Goal: Task Accomplishment & Management: Manage account settings

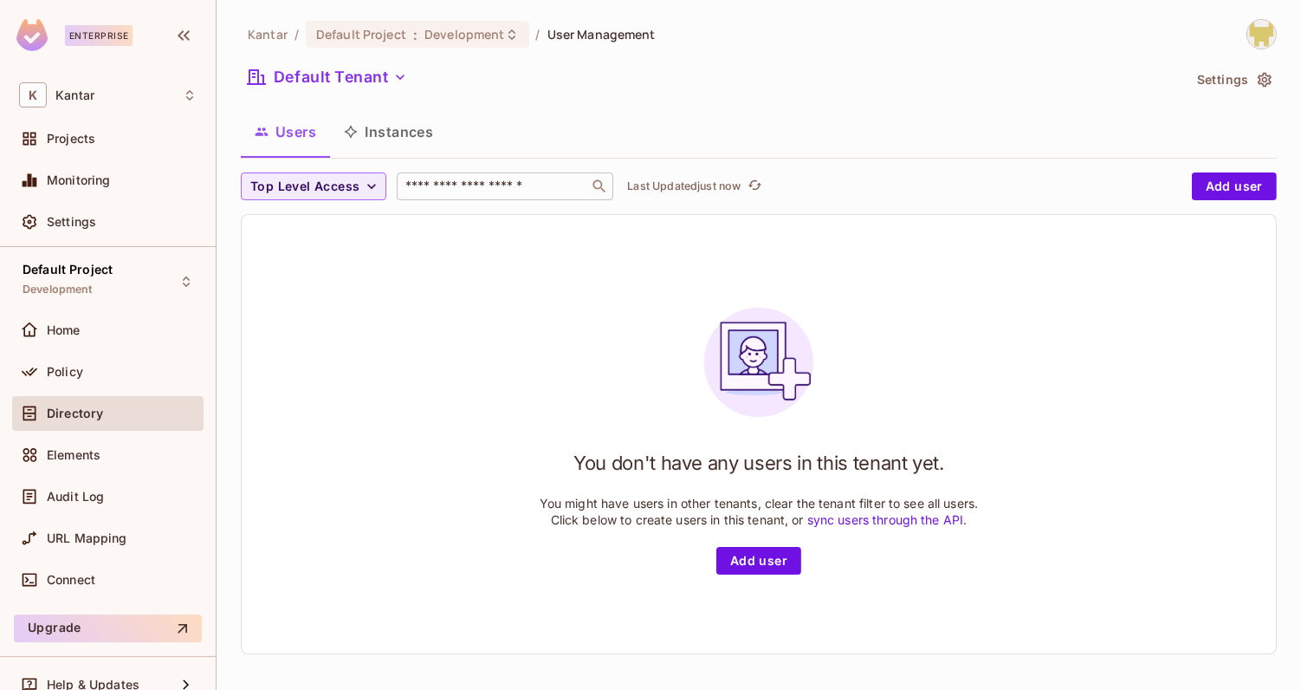
click at [497, 190] on input "text" at bounding box center [493, 186] width 182 height 17
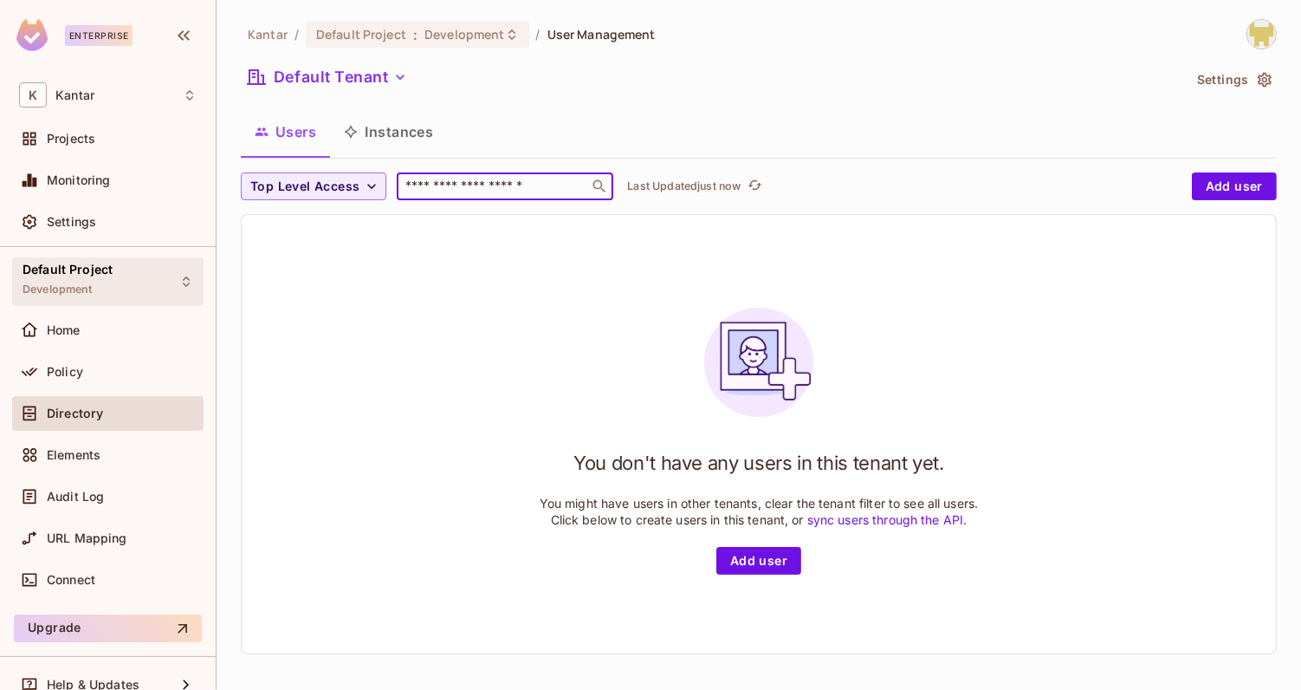
click at [142, 279] on div "Default Project Development" at bounding box center [107, 281] width 191 height 48
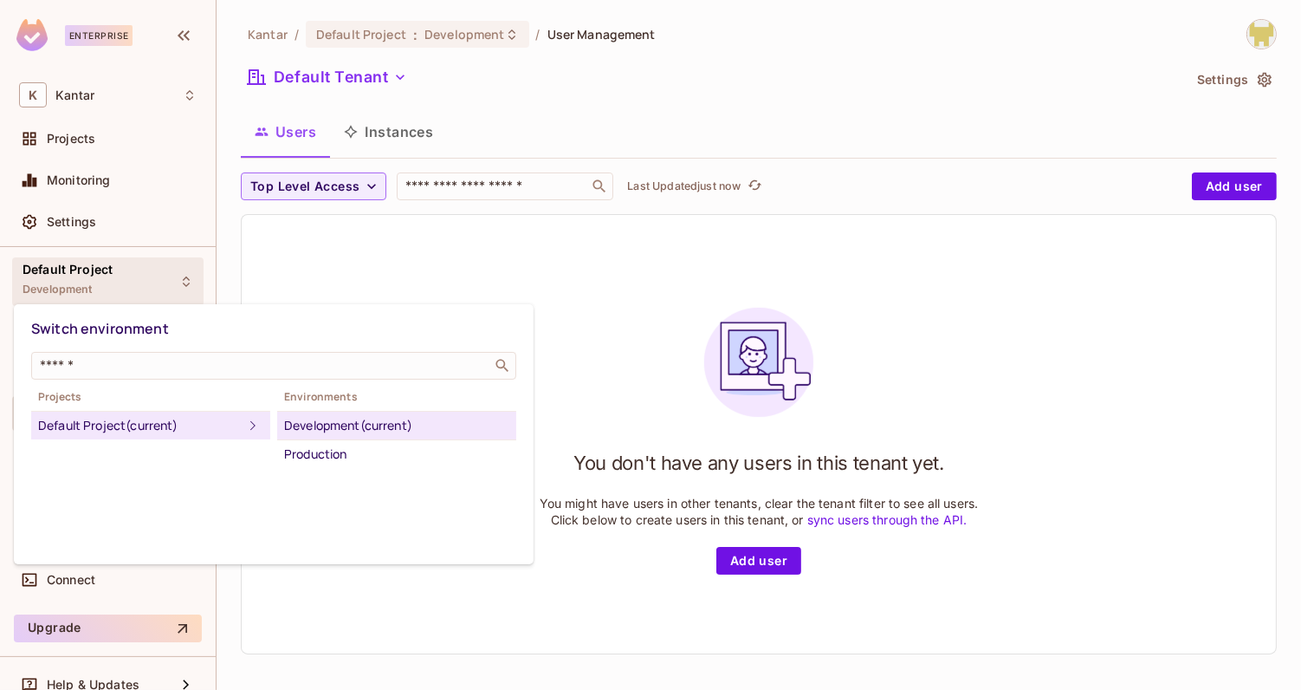
click at [115, 75] on div at bounding box center [650, 345] width 1301 height 690
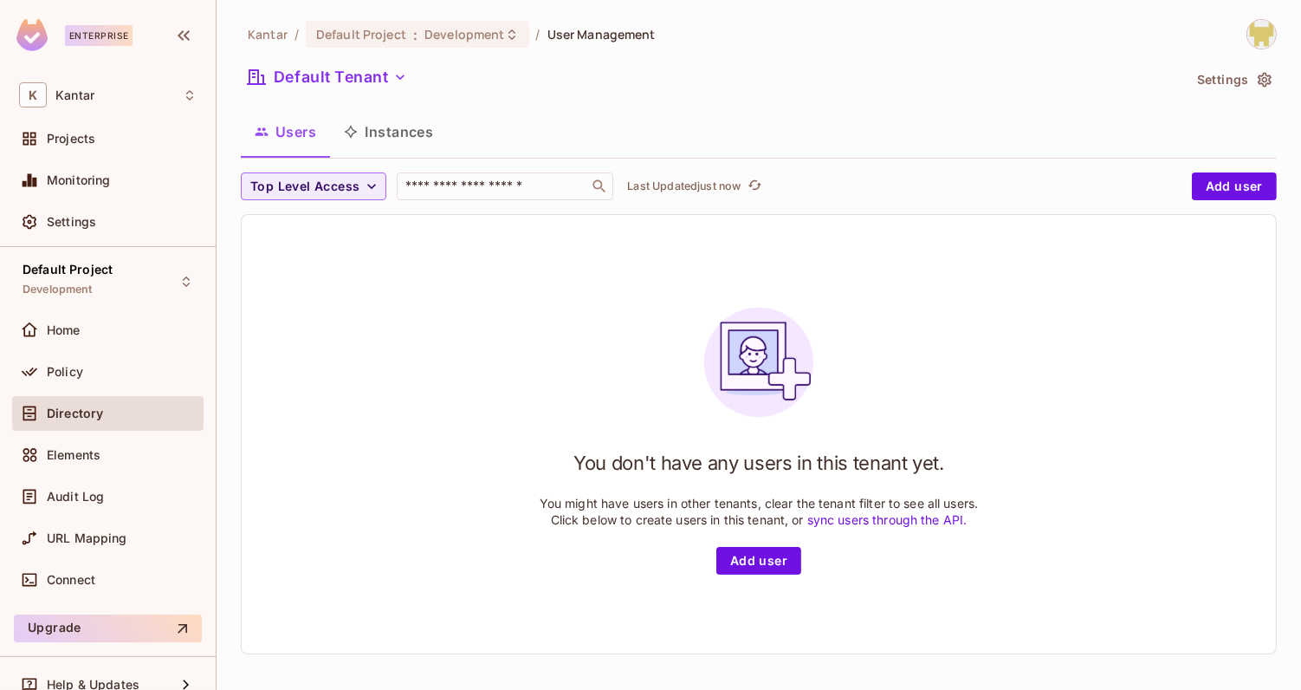
click at [115, 83] on div "K Kantar" at bounding box center [108, 94] width 178 height 25
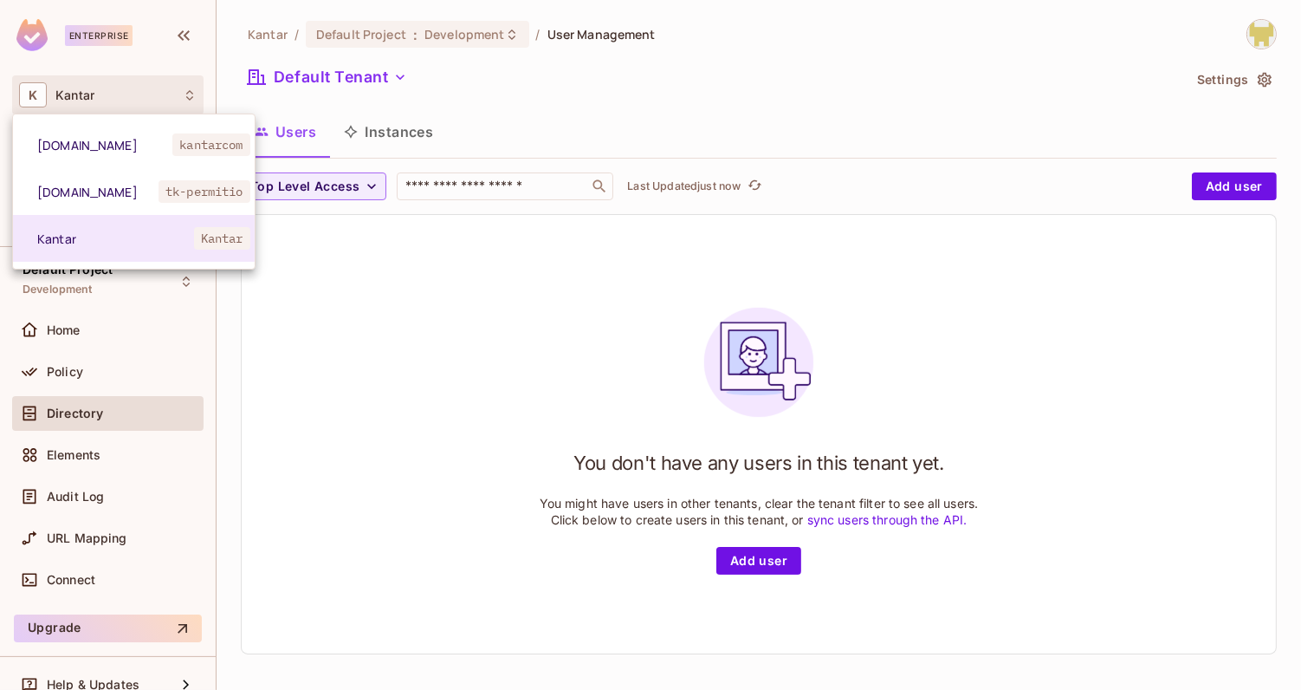
click at [115, 83] on div at bounding box center [650, 345] width 1301 height 690
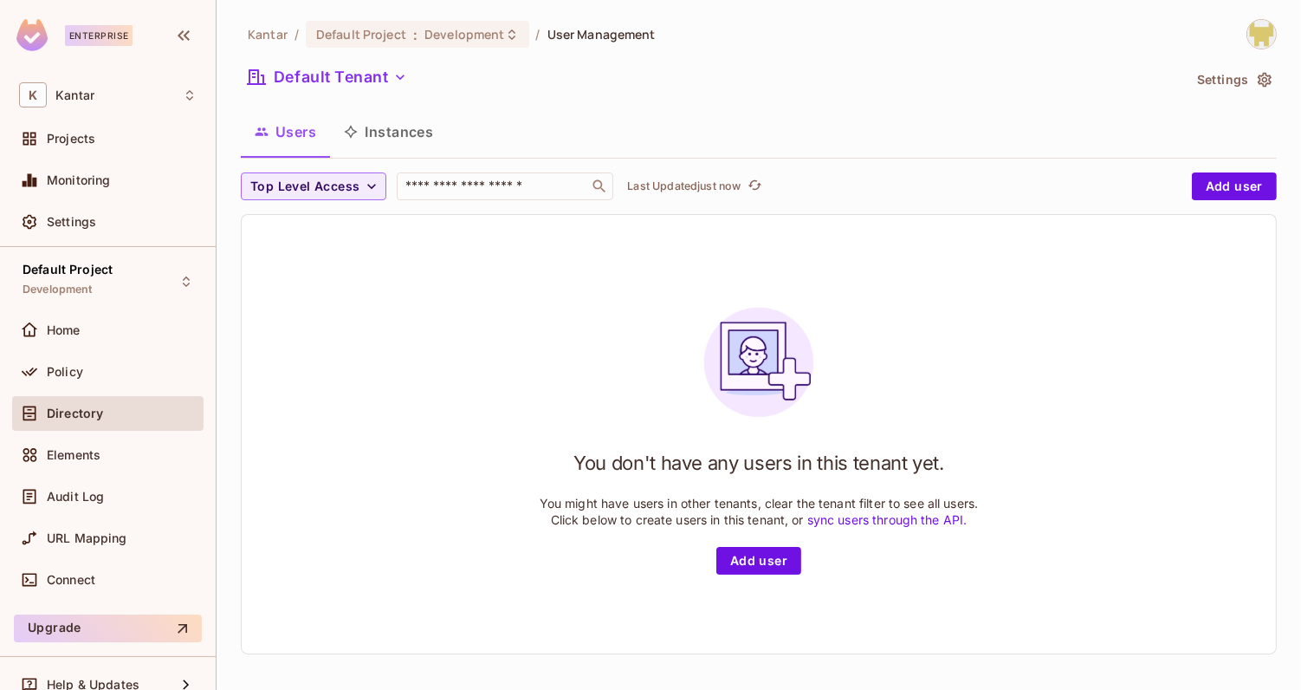
click at [115, 83] on div "K Kantar" at bounding box center [108, 94] width 178 height 25
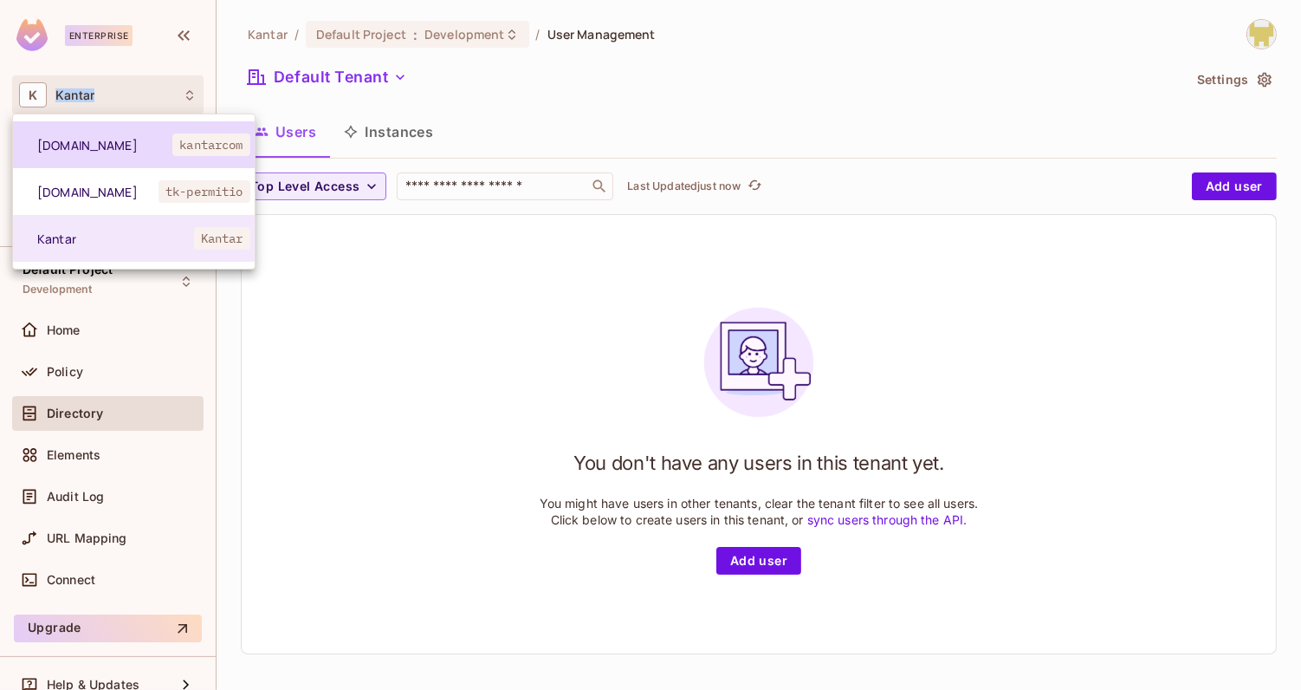
click at [91, 149] on span "[DOMAIN_NAME]" at bounding box center [104, 145] width 135 height 16
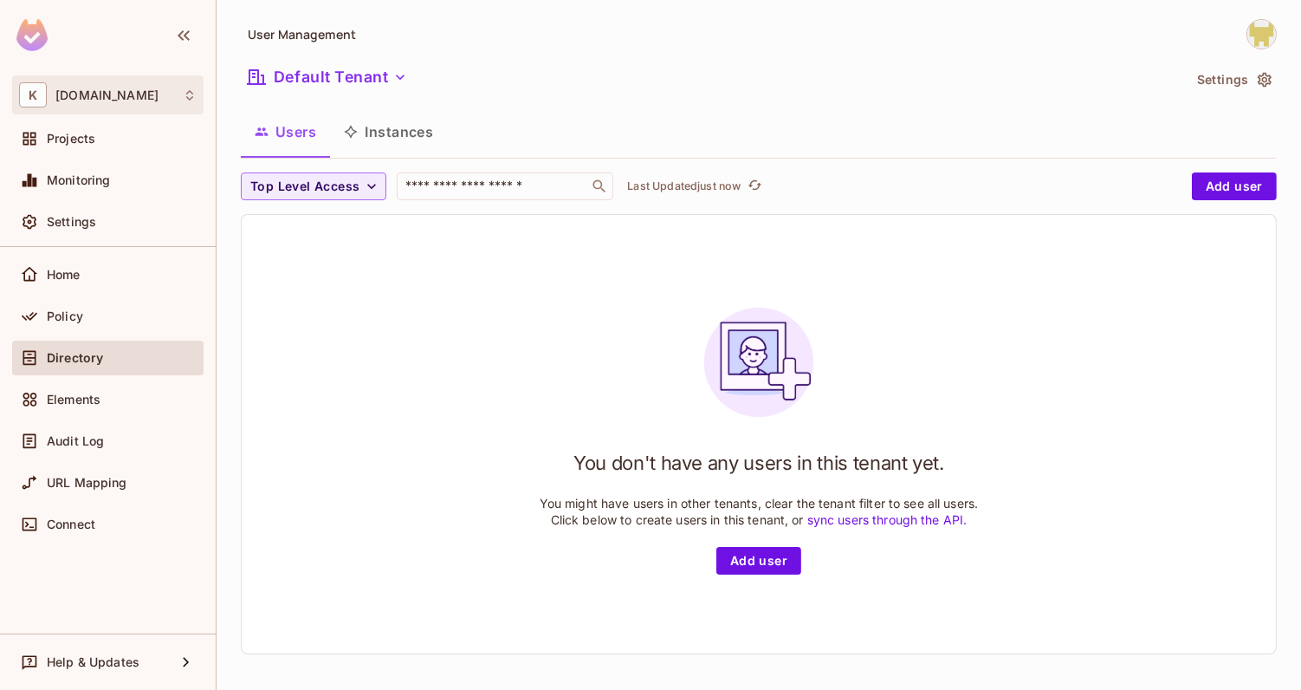
click at [121, 101] on div "K [DOMAIN_NAME]" at bounding box center [108, 94] width 178 height 25
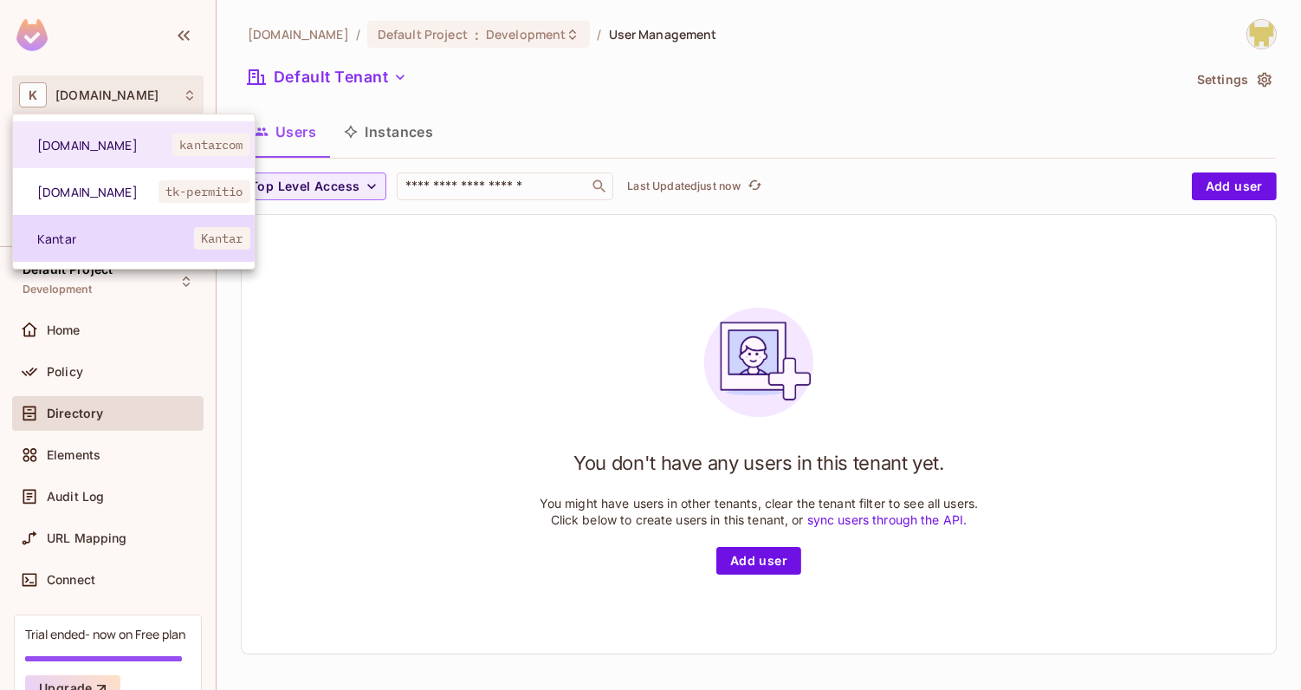
click at [107, 232] on span "Kantar" at bounding box center [115, 238] width 157 height 16
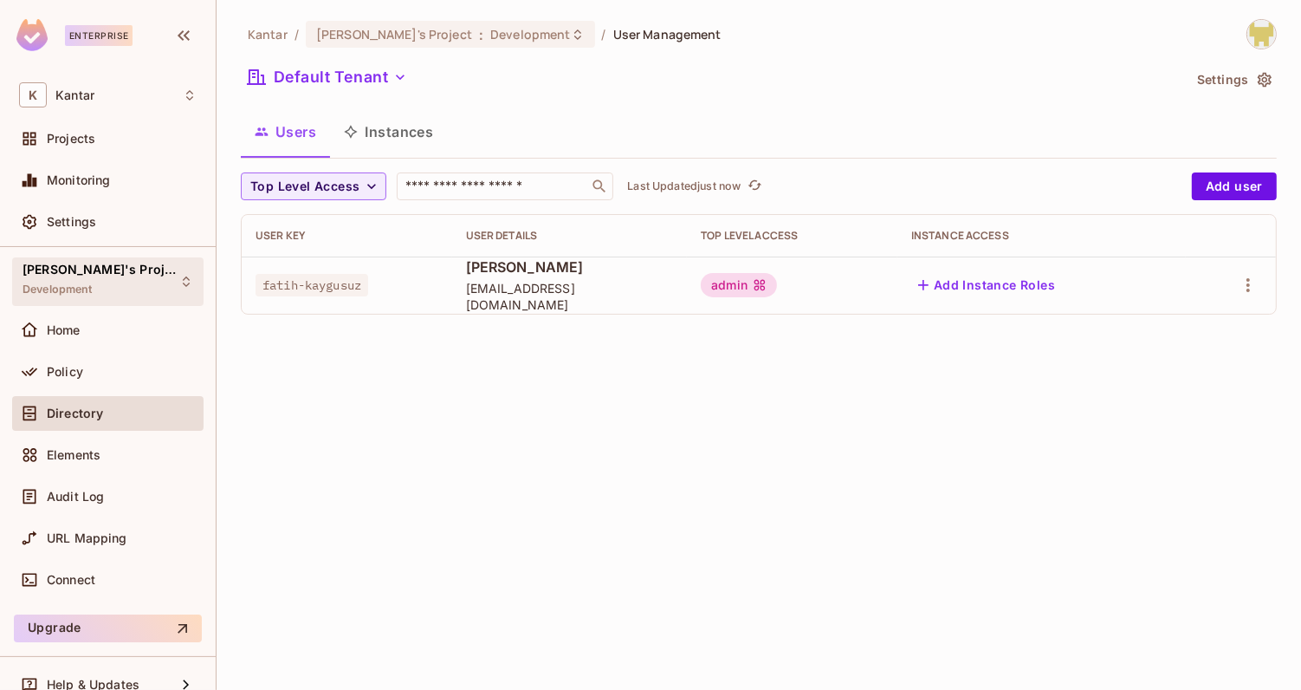
click at [116, 271] on div "[PERSON_NAME]'s Project Development" at bounding box center [107, 281] width 191 height 48
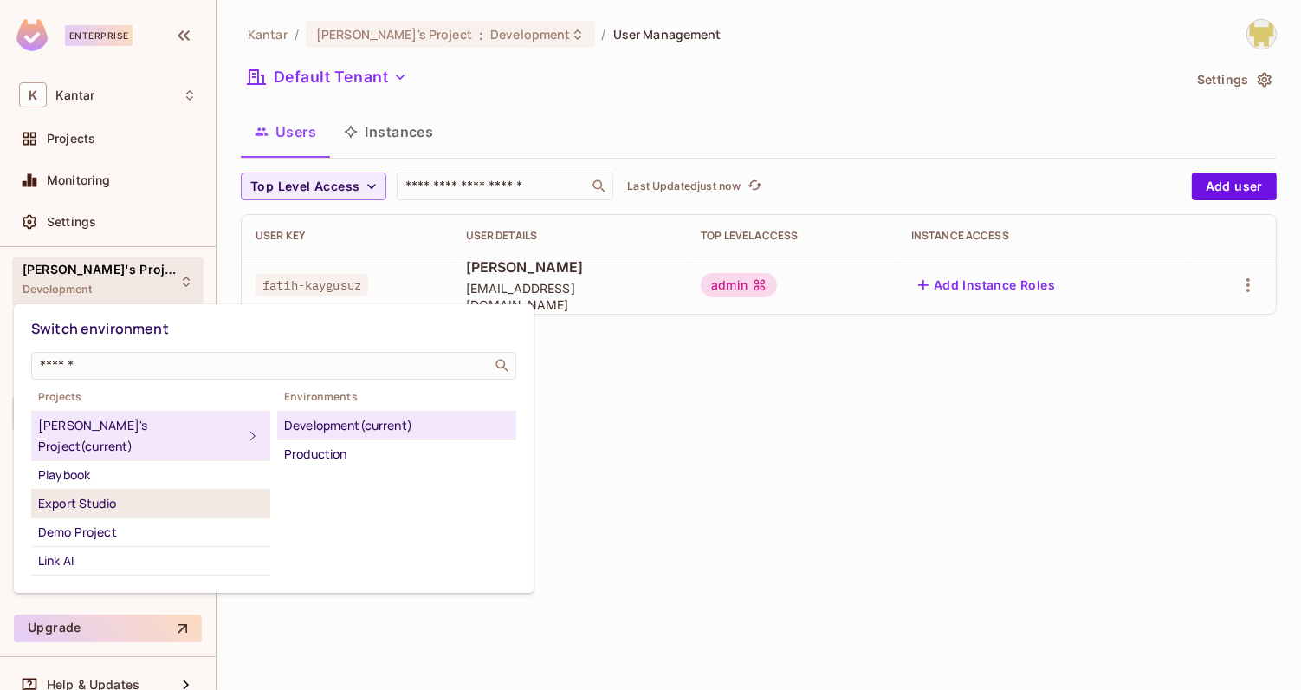
click at [138, 493] on div "Export Studio" at bounding box center [150, 503] width 225 height 21
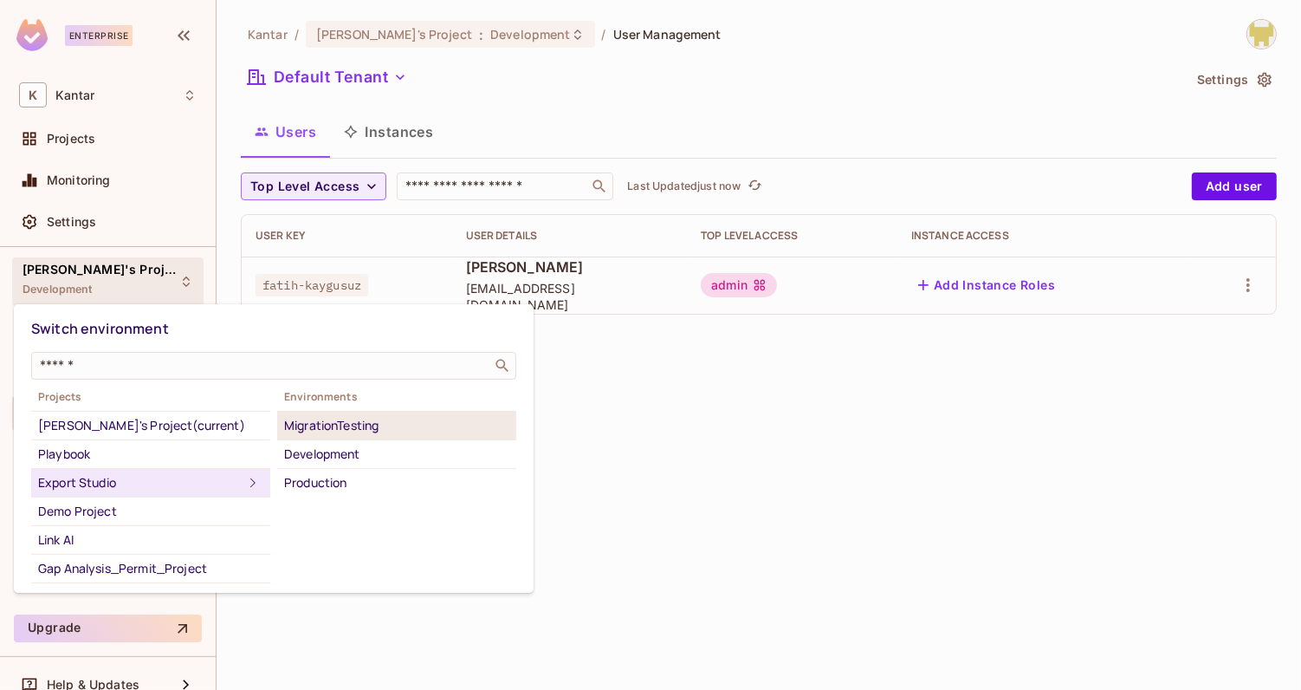
click at [300, 436] on li "MigrationTesting" at bounding box center [396, 426] width 239 height 29
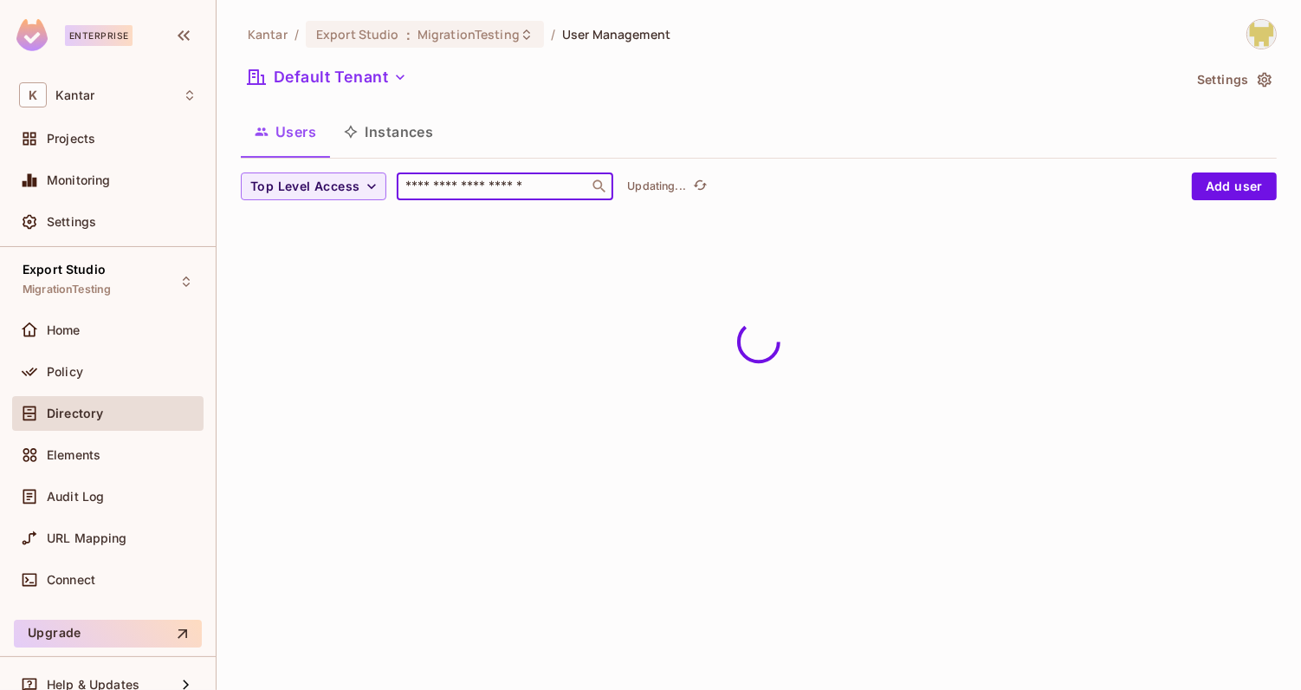
click at [417, 184] on input "text" at bounding box center [493, 186] width 182 height 17
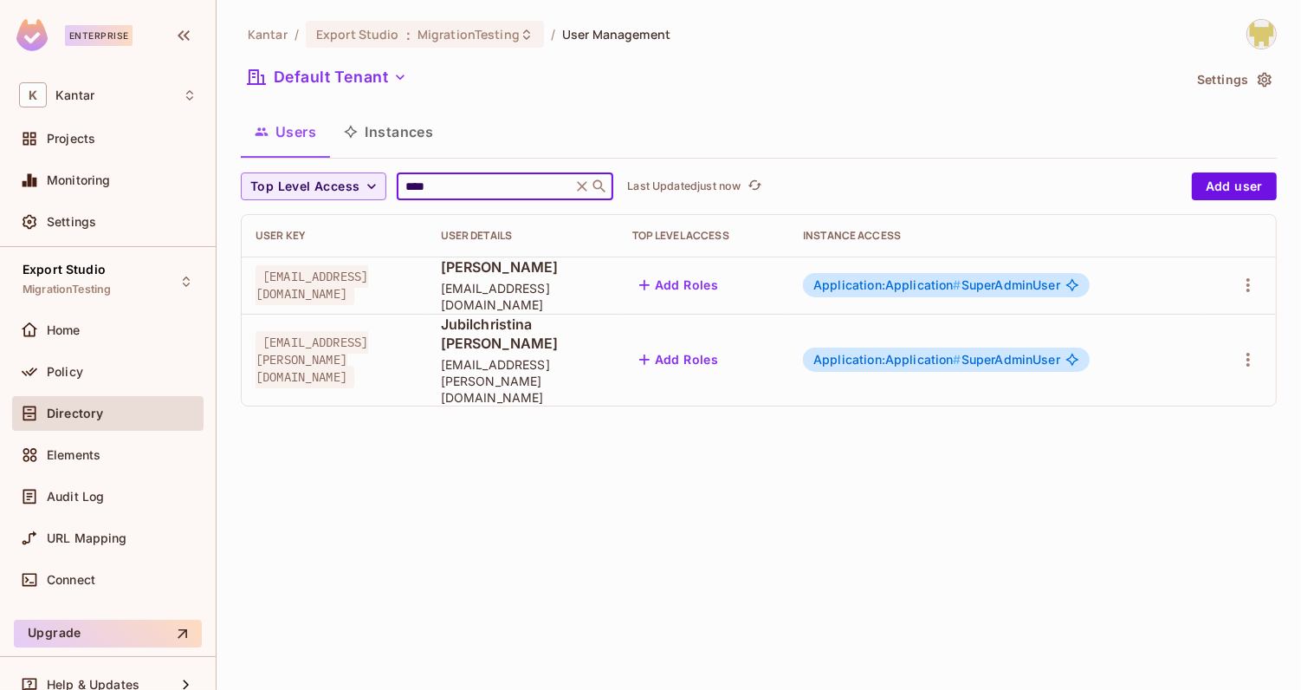
type input "****"
click at [560, 127] on div "Users Instances" at bounding box center [759, 131] width 1036 height 43
click at [938, 352] on span "Application:Application #" at bounding box center [888, 359] width 148 height 15
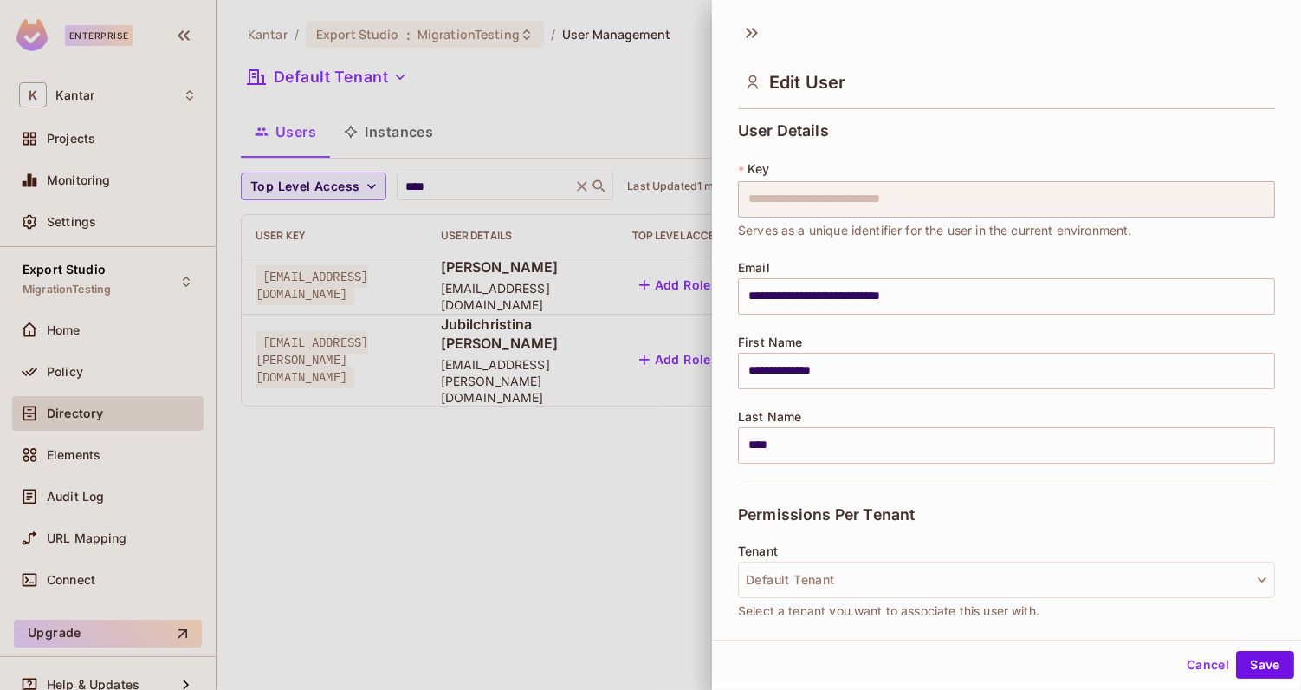
scroll to position [280, 0]
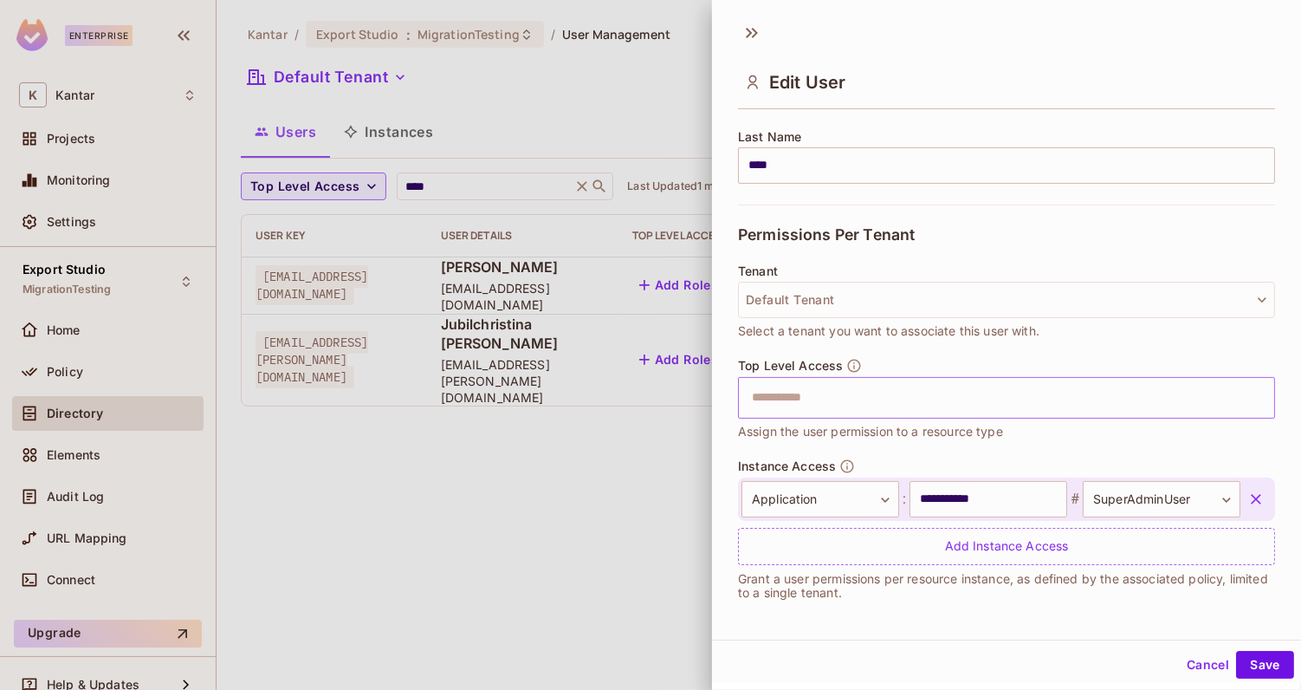
click at [840, 398] on input "text" at bounding box center [992, 397] width 500 height 35
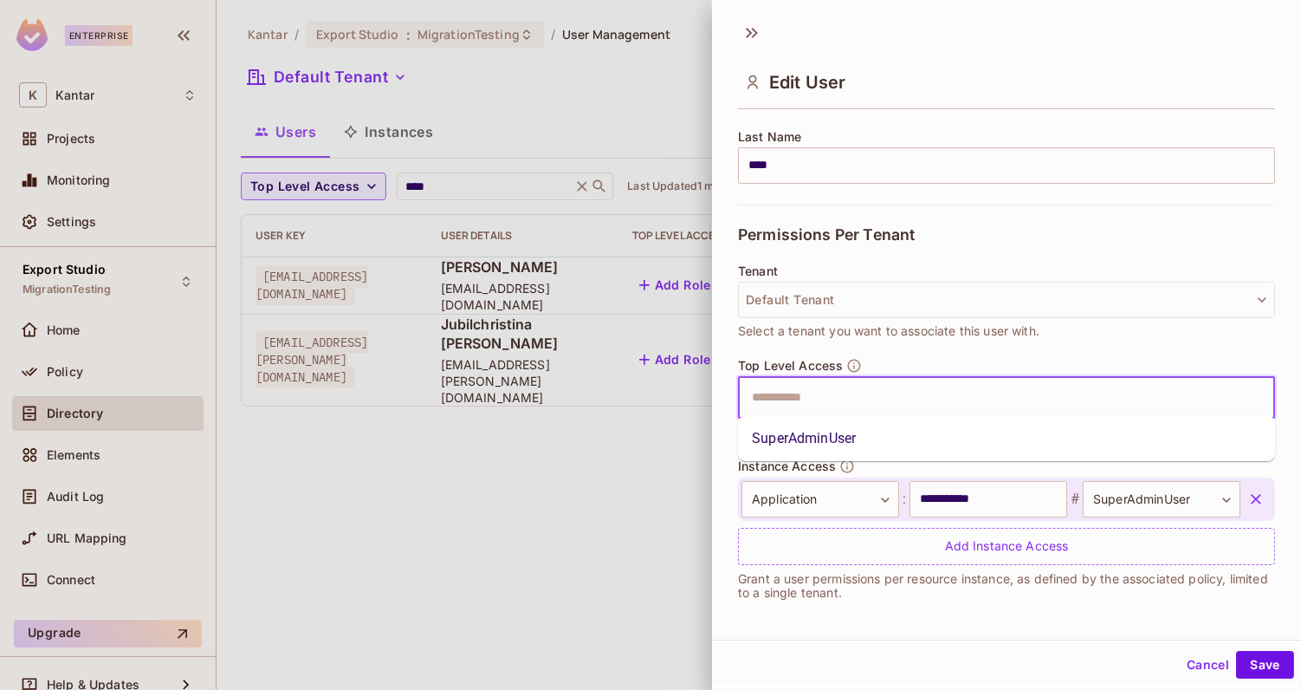
click at [916, 345] on div "Tenant Default Tenant Select a tenant you want to associate this user with." at bounding box center [1006, 311] width 537 height 94
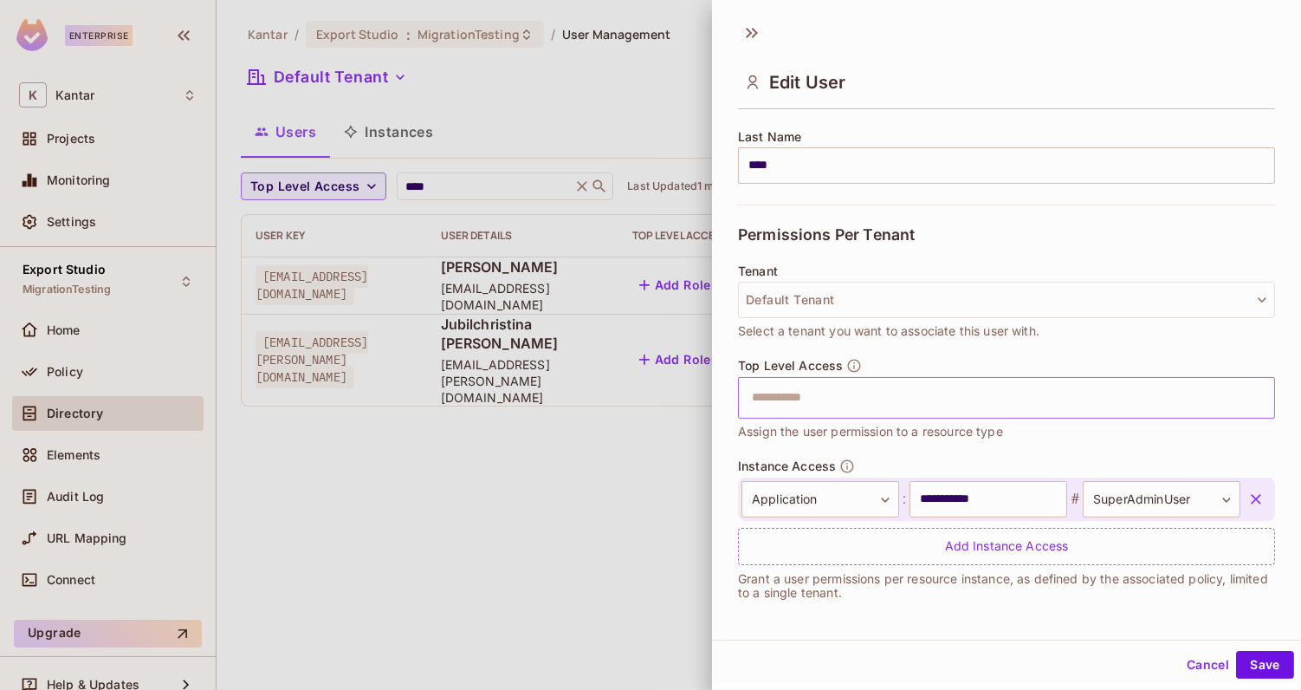
click at [902, 392] on input "text" at bounding box center [992, 397] width 500 height 35
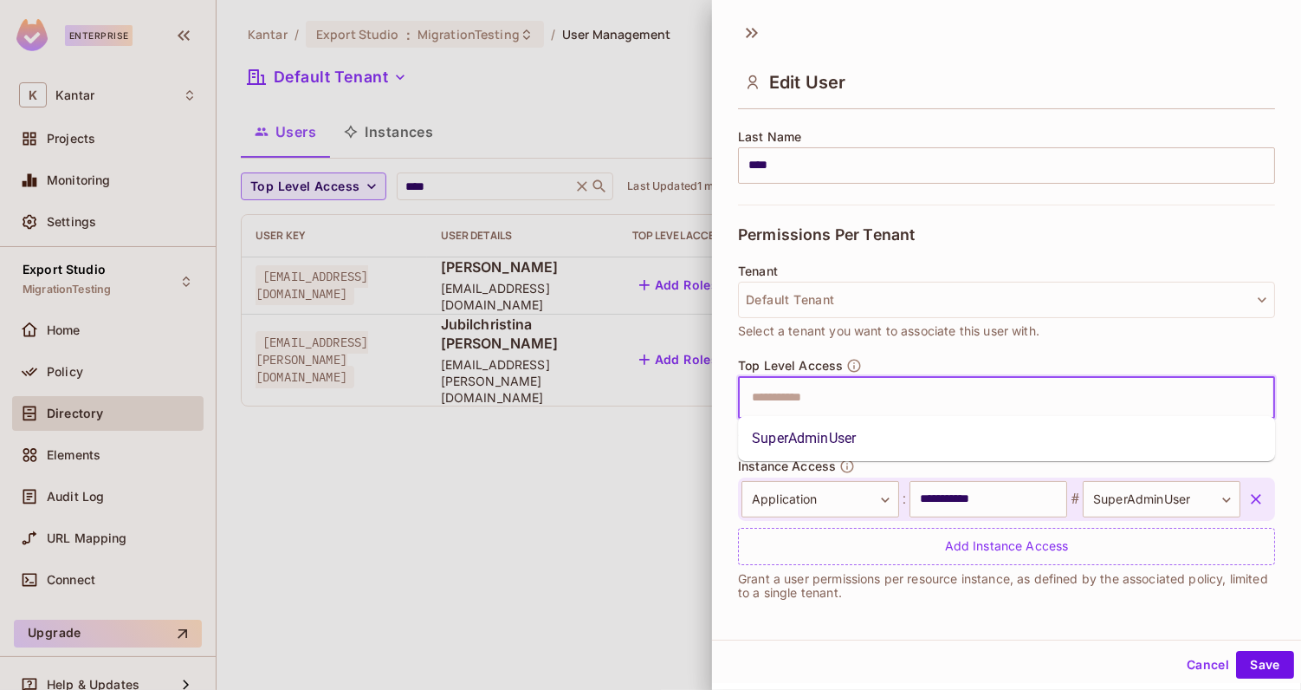
click at [904, 348] on div "Tenant Default Tenant Select a tenant you want to associate this user with." at bounding box center [1006, 311] width 537 height 94
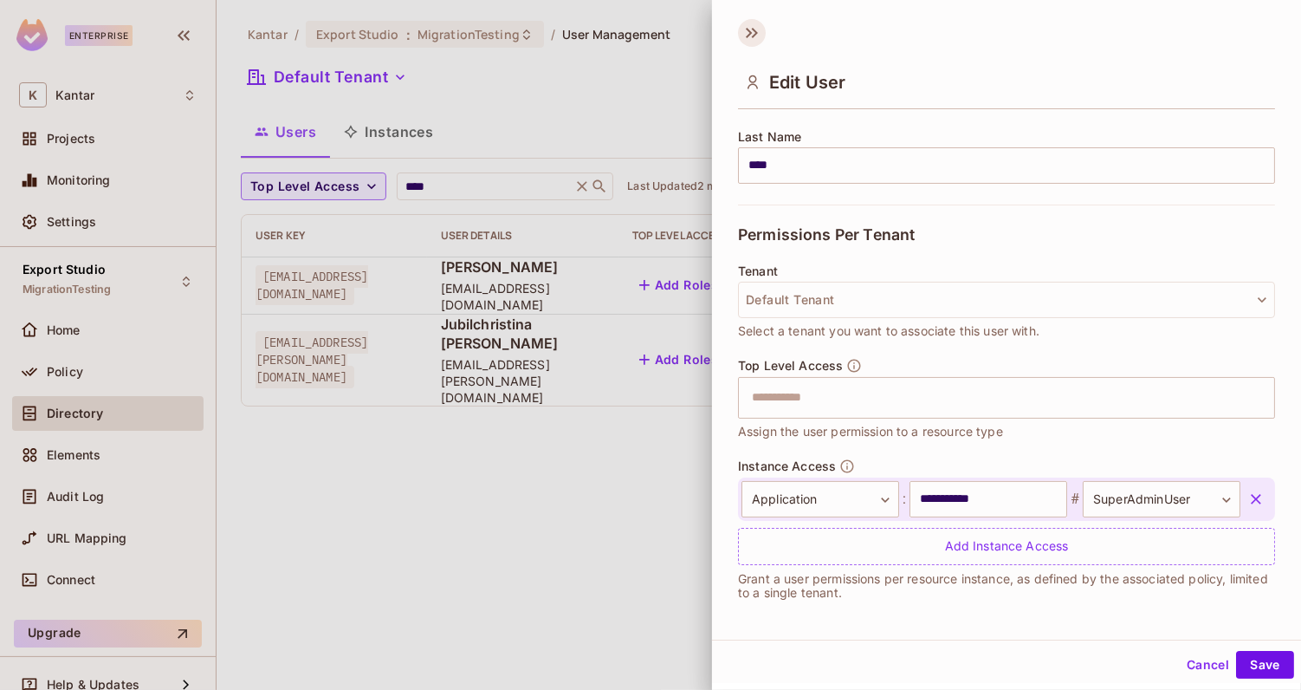
click at [748, 31] on icon at bounding box center [752, 33] width 28 height 28
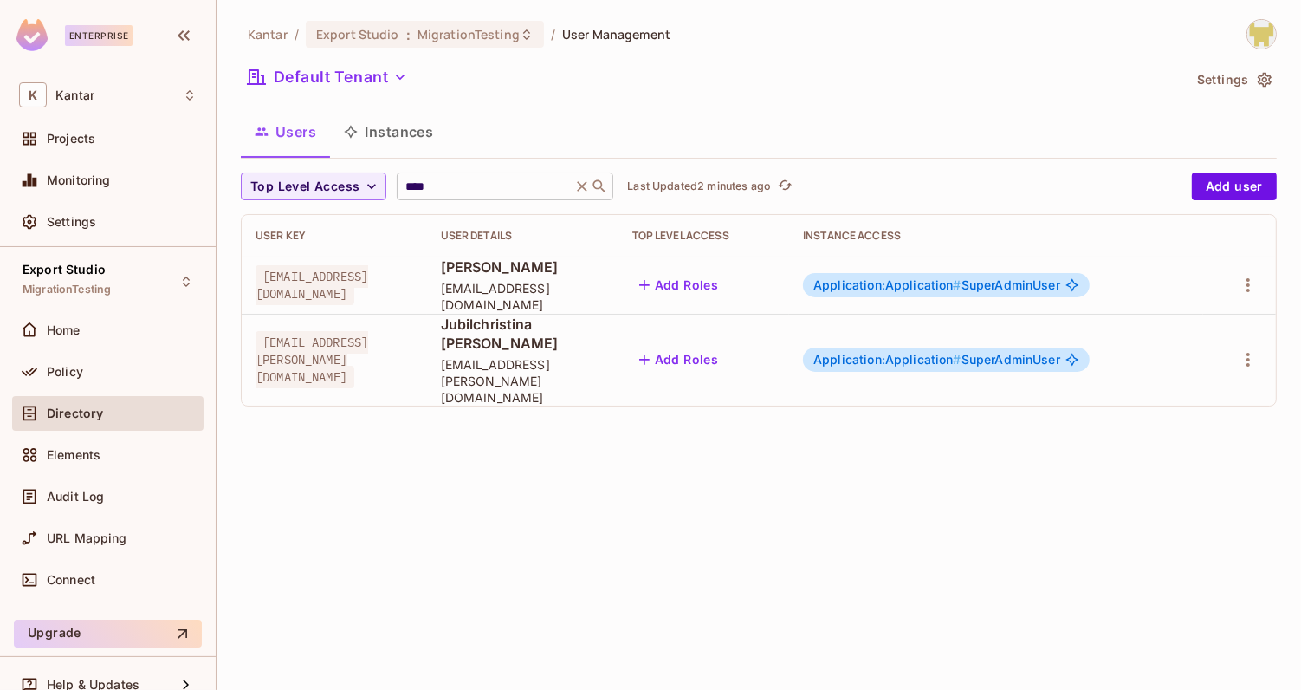
click at [581, 184] on icon at bounding box center [583, 186] width 10 height 10
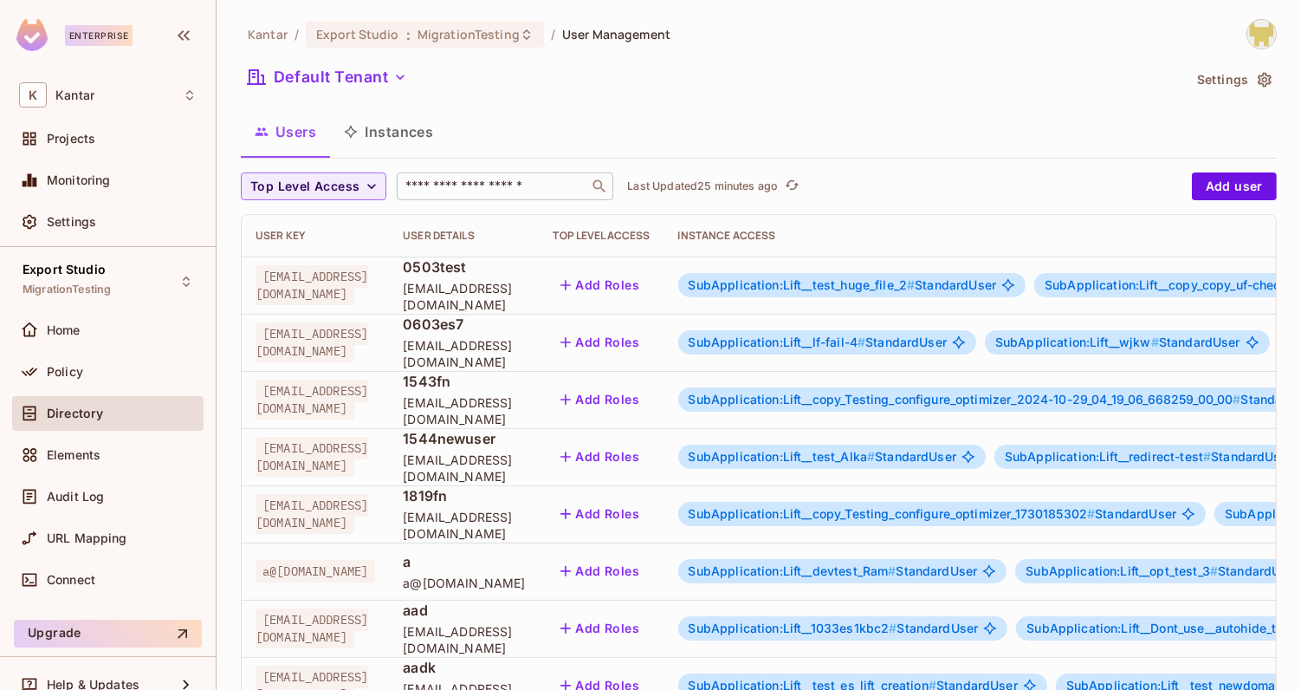
click at [437, 179] on input "text" at bounding box center [493, 186] width 182 height 17
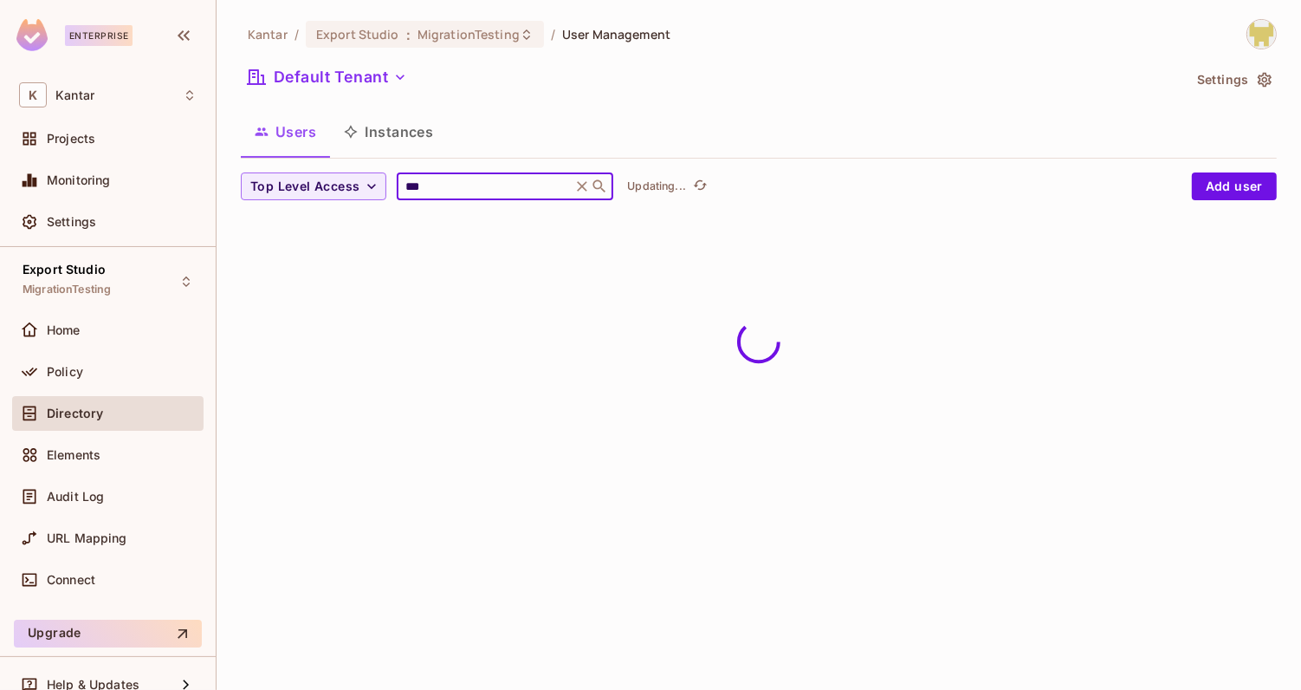
click at [648, 101] on div "Kantar / Export Studio : MigrationTesting / User Management Default Tenant Sett…" at bounding box center [759, 123] width 1036 height 209
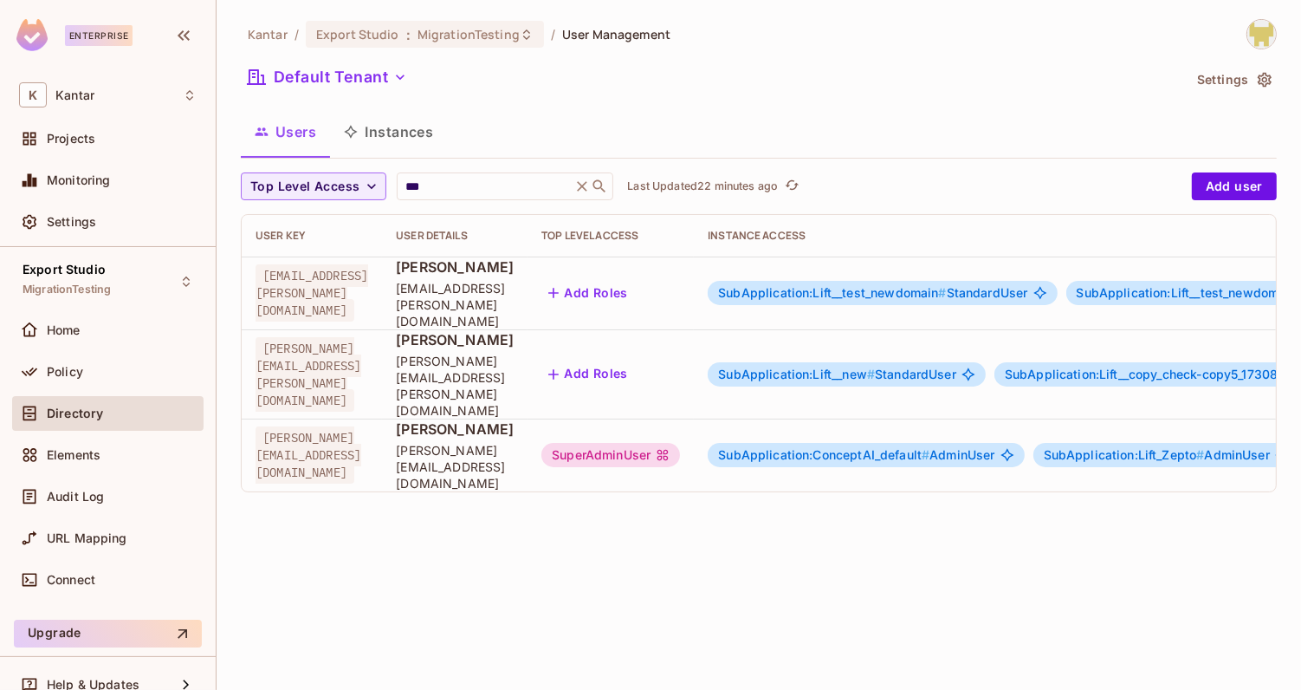
click at [680, 443] on div "SuperAdminUser" at bounding box center [611, 455] width 139 height 24
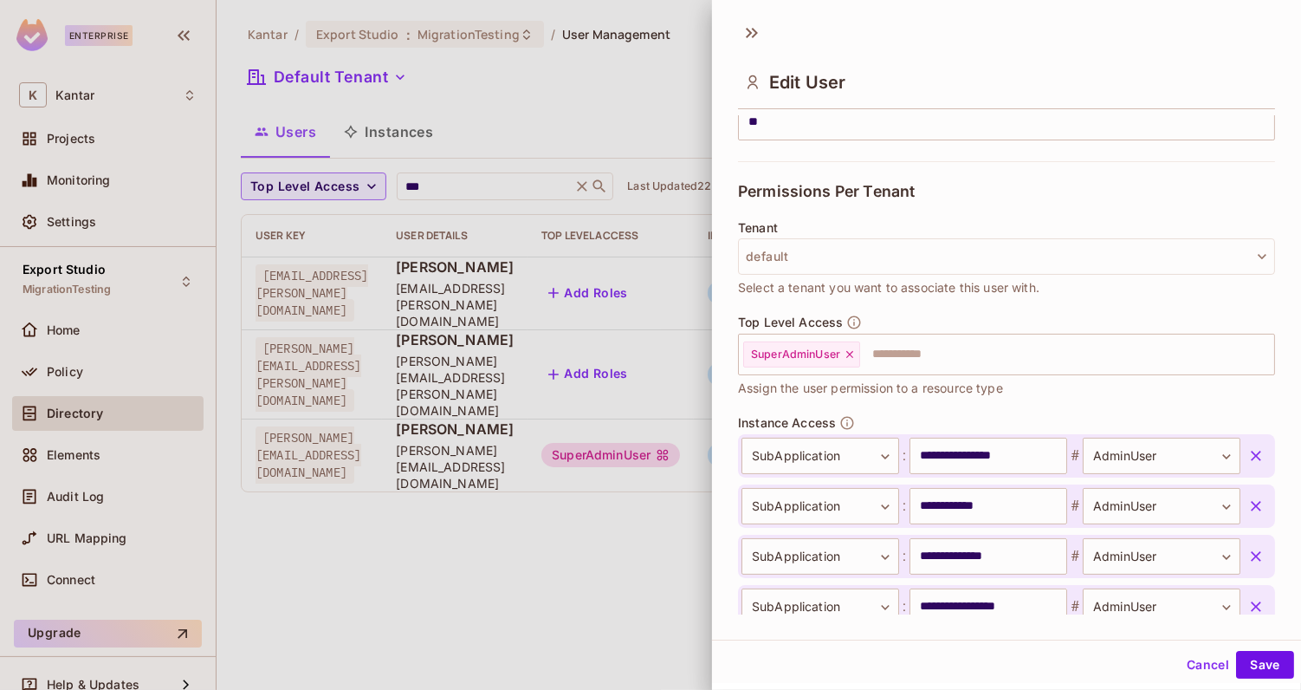
scroll to position [481, 0]
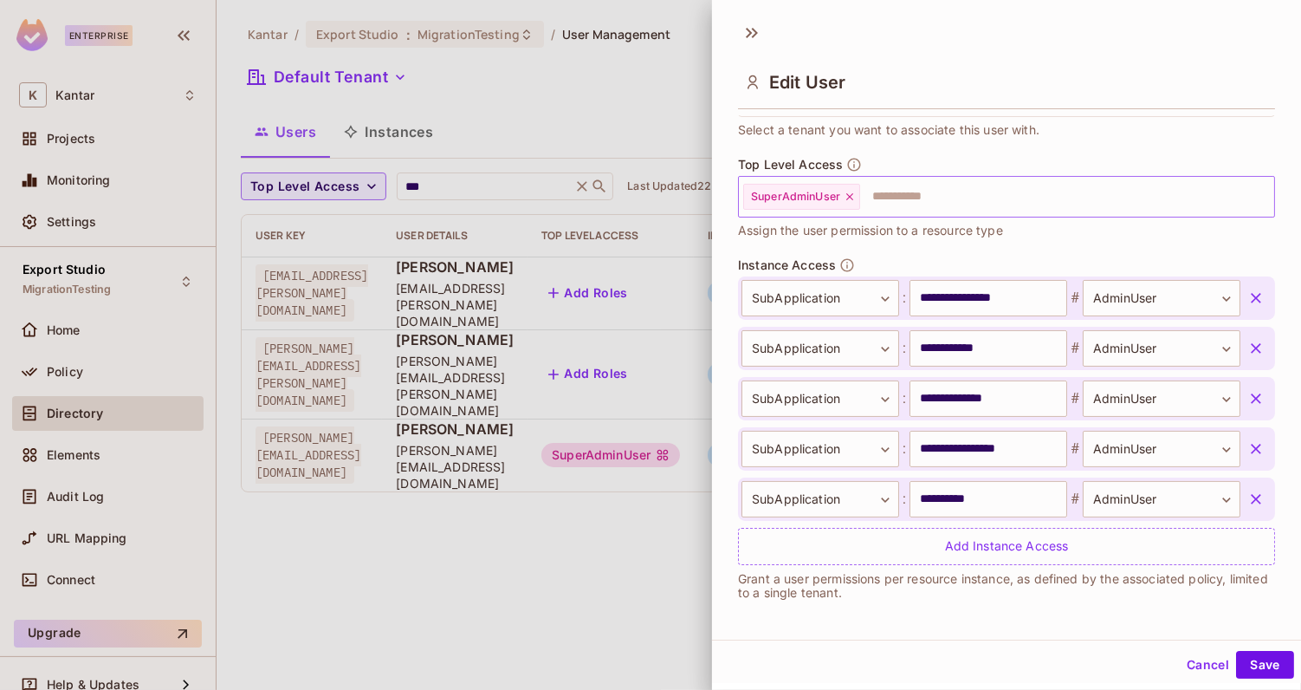
click at [849, 196] on icon at bounding box center [850, 197] width 12 height 12
click at [1264, 663] on button "Save" at bounding box center [1265, 665] width 58 height 28
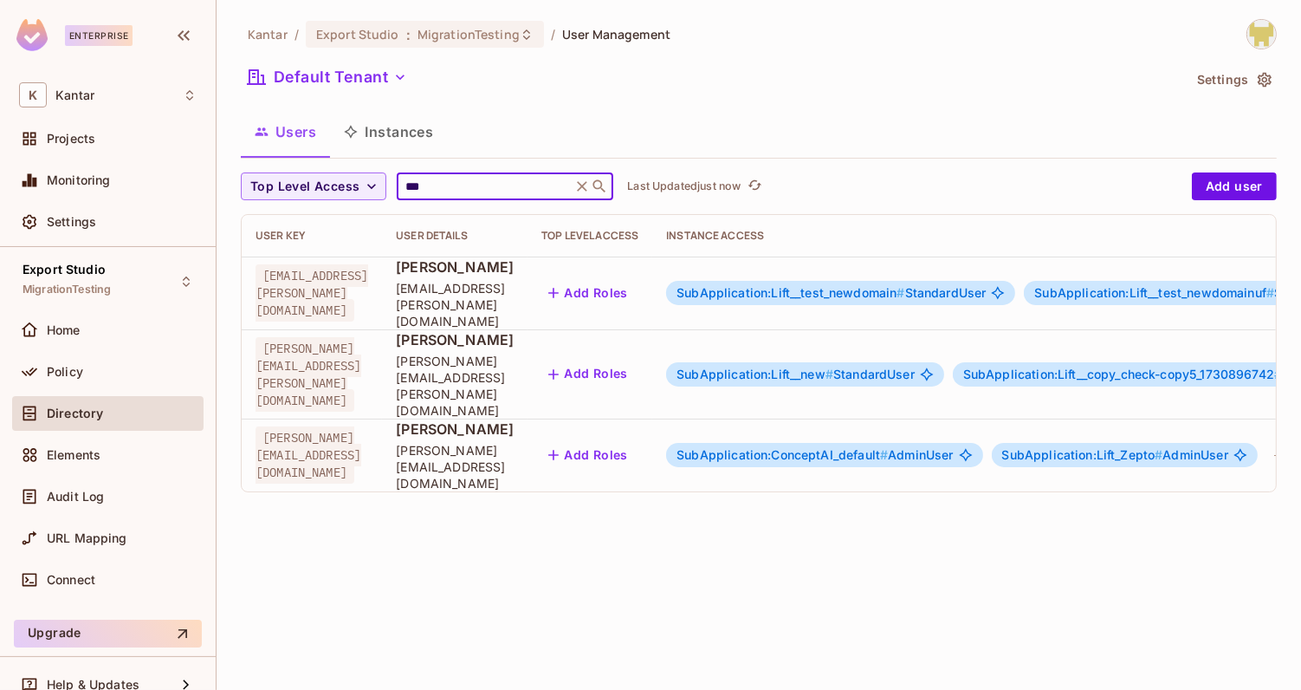
click at [461, 178] on input "***" at bounding box center [484, 186] width 165 height 17
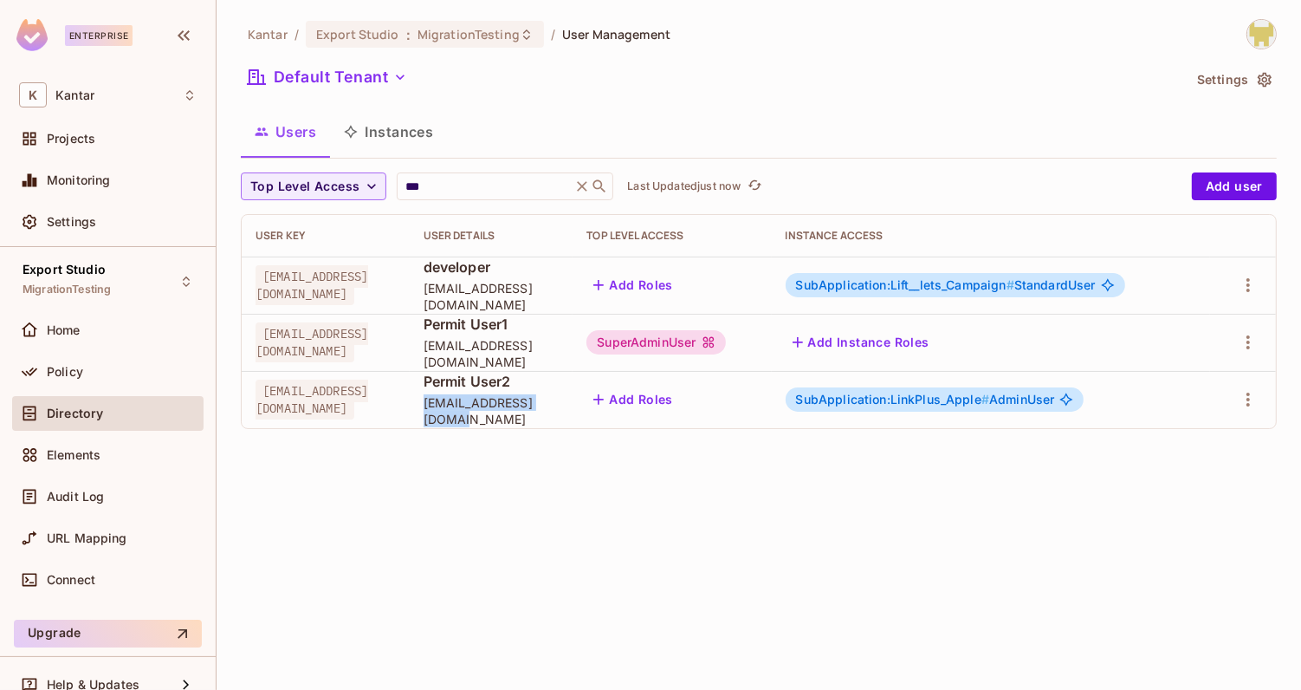
drag, startPoint x: 470, startPoint y: 412, endPoint x: 615, endPoint y: 410, distance: 144.7
click at [560, 410] on span "[EMAIL_ADDRESS][DOMAIN_NAME]" at bounding box center [492, 410] width 136 height 33
copy span "[EMAIL_ADDRESS][DOMAIN_NAME]"
click at [491, 188] on input "***" at bounding box center [484, 186] width 165 height 17
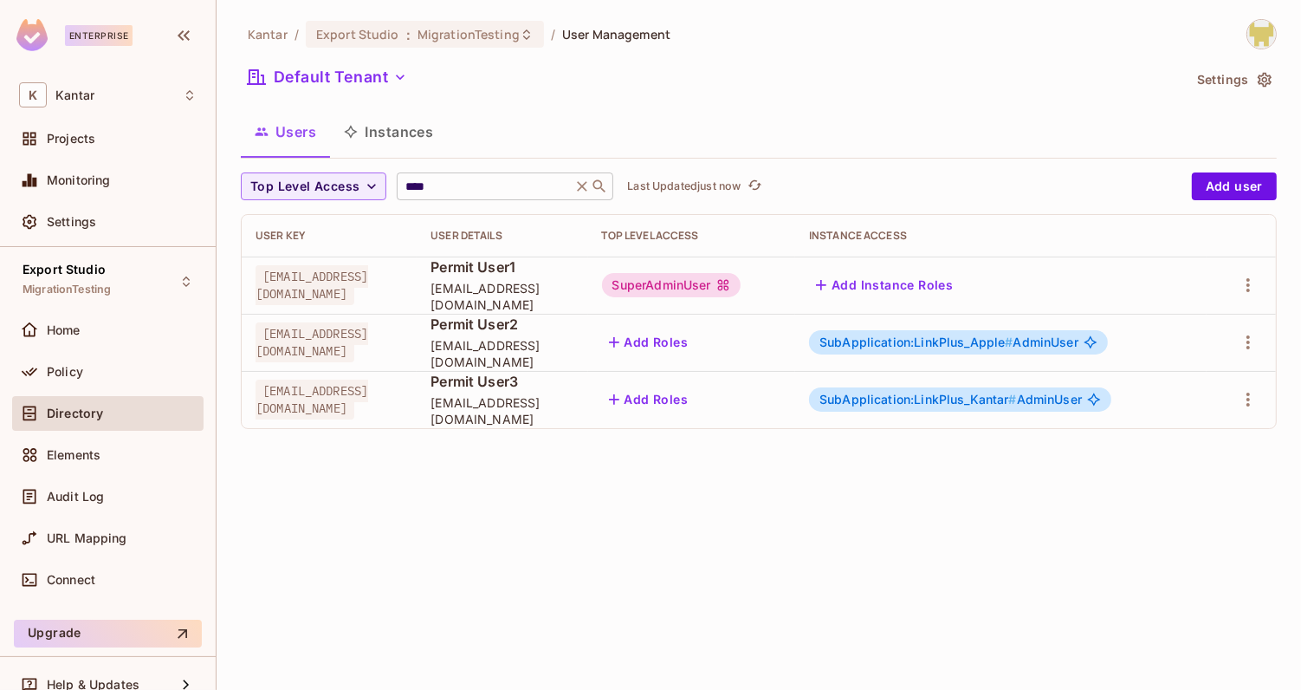
click at [446, 175] on div "**** ​" at bounding box center [505, 186] width 217 height 28
click at [451, 186] on input "****" at bounding box center [484, 186] width 165 height 17
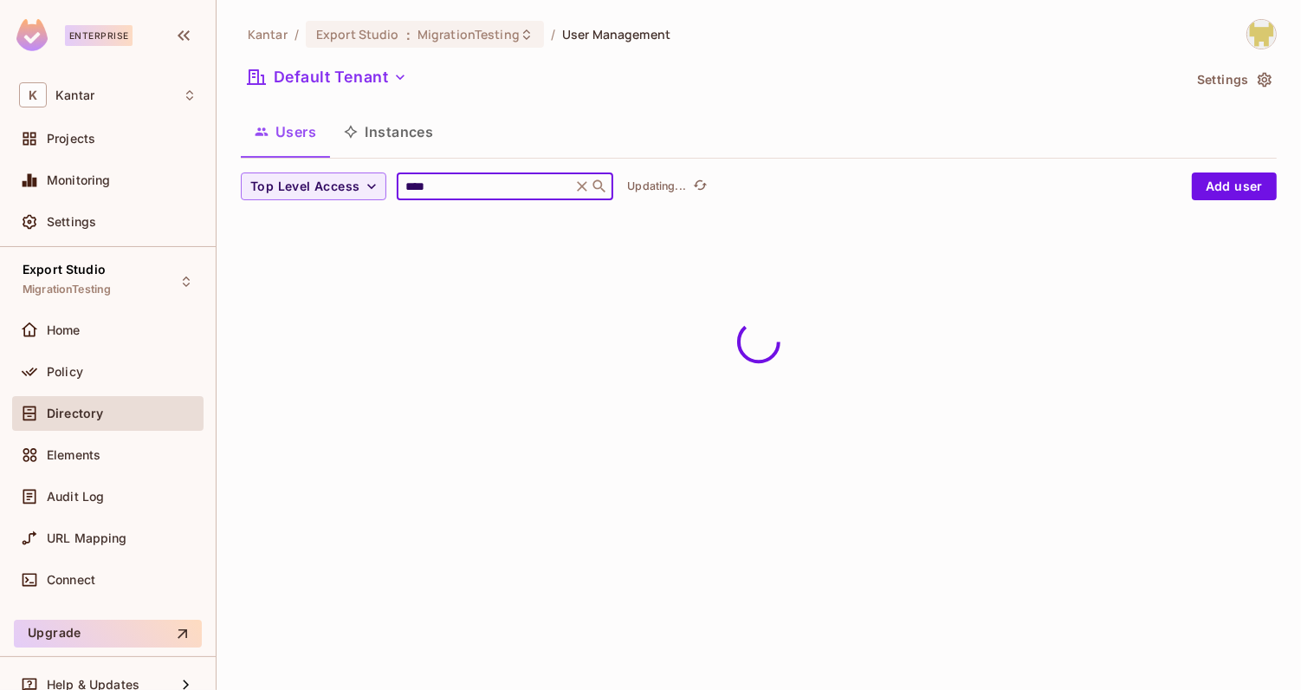
type input "****"
click at [540, 134] on div "Users Instances" at bounding box center [759, 131] width 1036 height 43
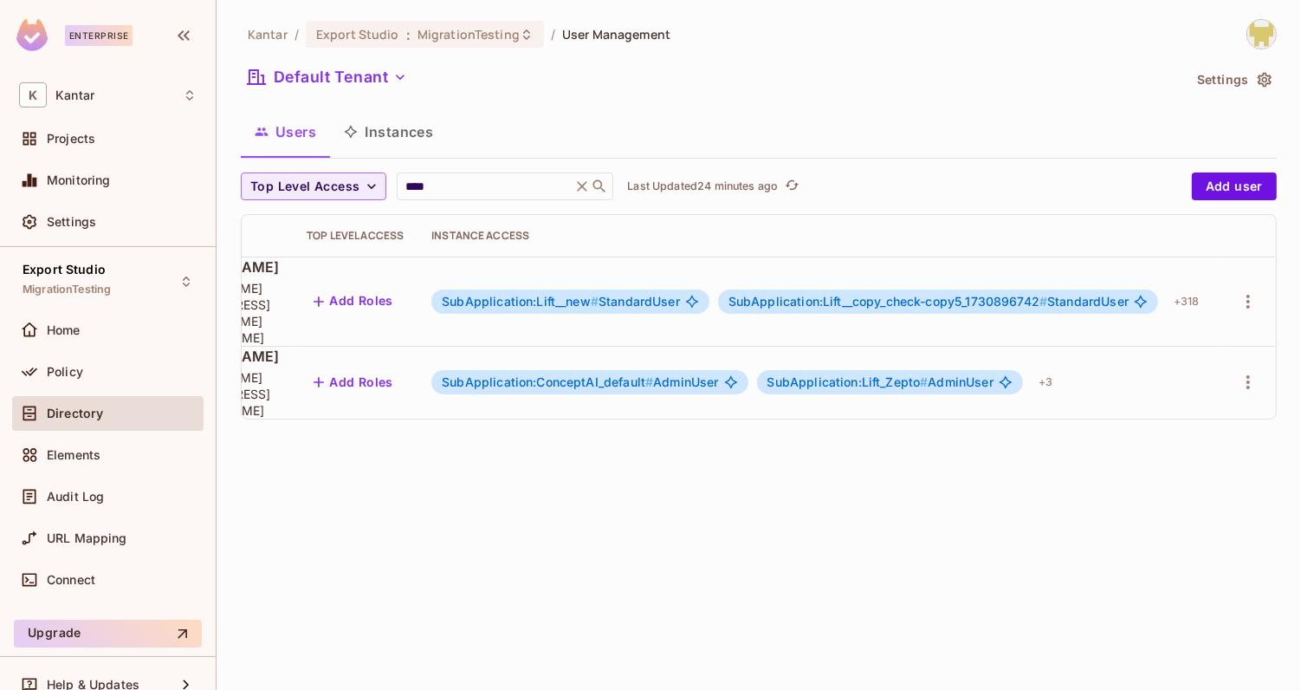
scroll to position [0, 365]
click at [1252, 372] on icon "button" at bounding box center [1248, 382] width 21 height 21
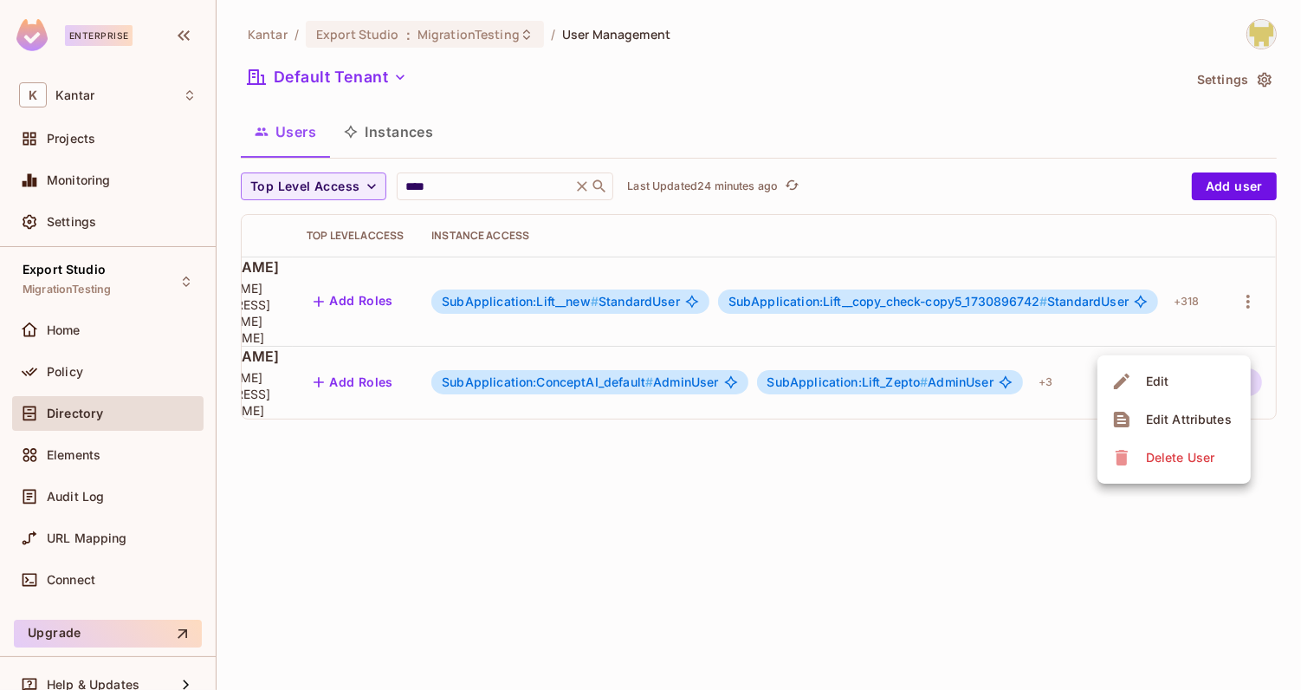
click at [1153, 414] on div "Edit Attributes" at bounding box center [1189, 419] width 86 height 17
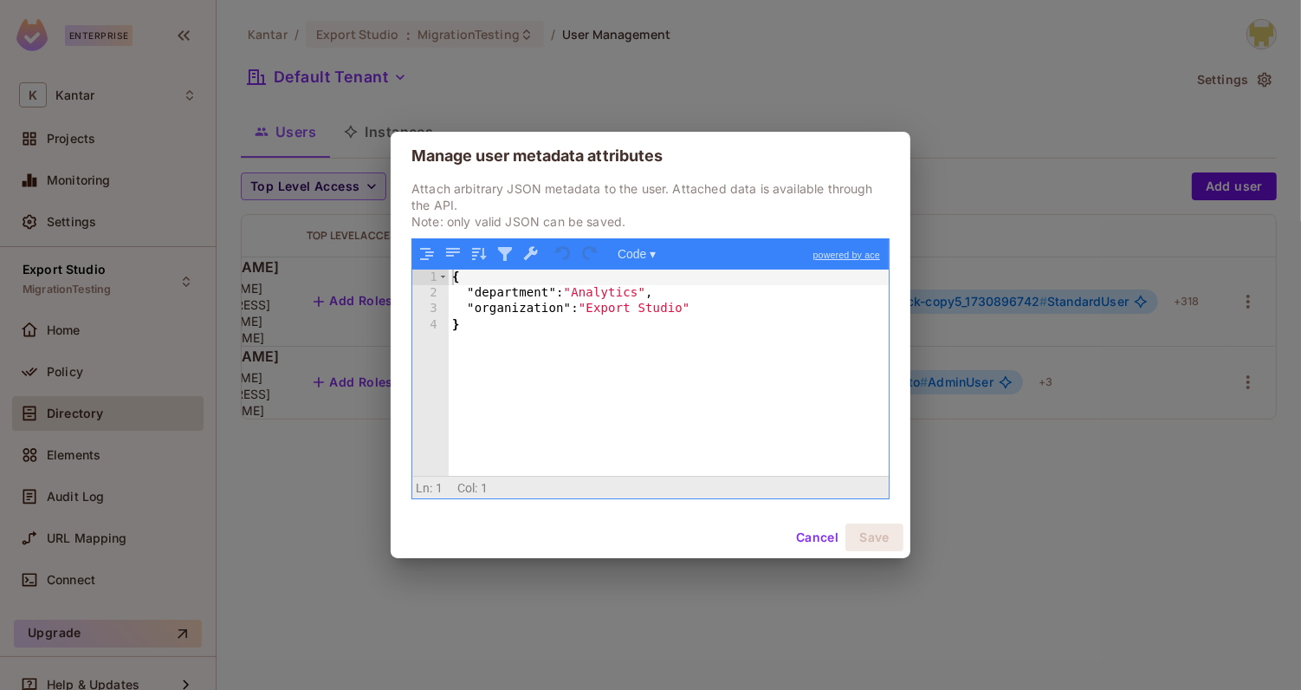
click at [638, 330] on div "{ "department" : "Analytics" , "organization" : "Export Studio" }" at bounding box center [669, 388] width 441 height 239
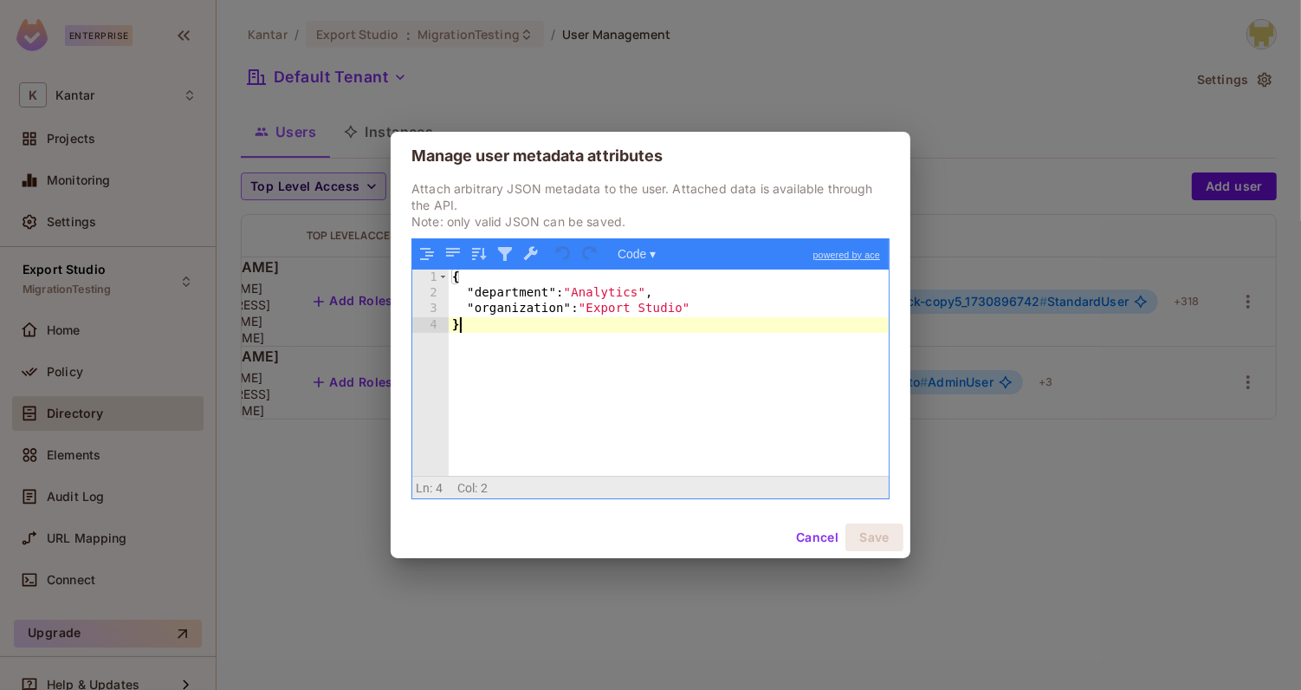
click at [797, 532] on button "Cancel" at bounding box center [817, 537] width 56 height 28
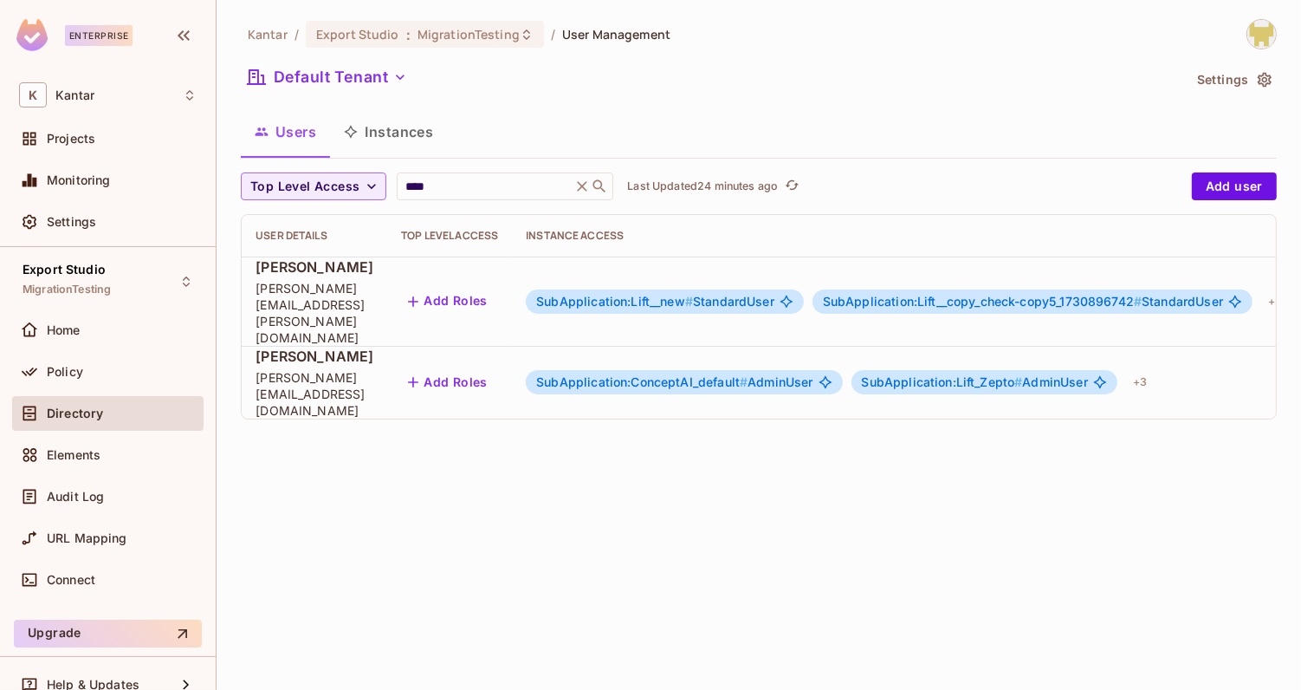
scroll to position [0, 0]
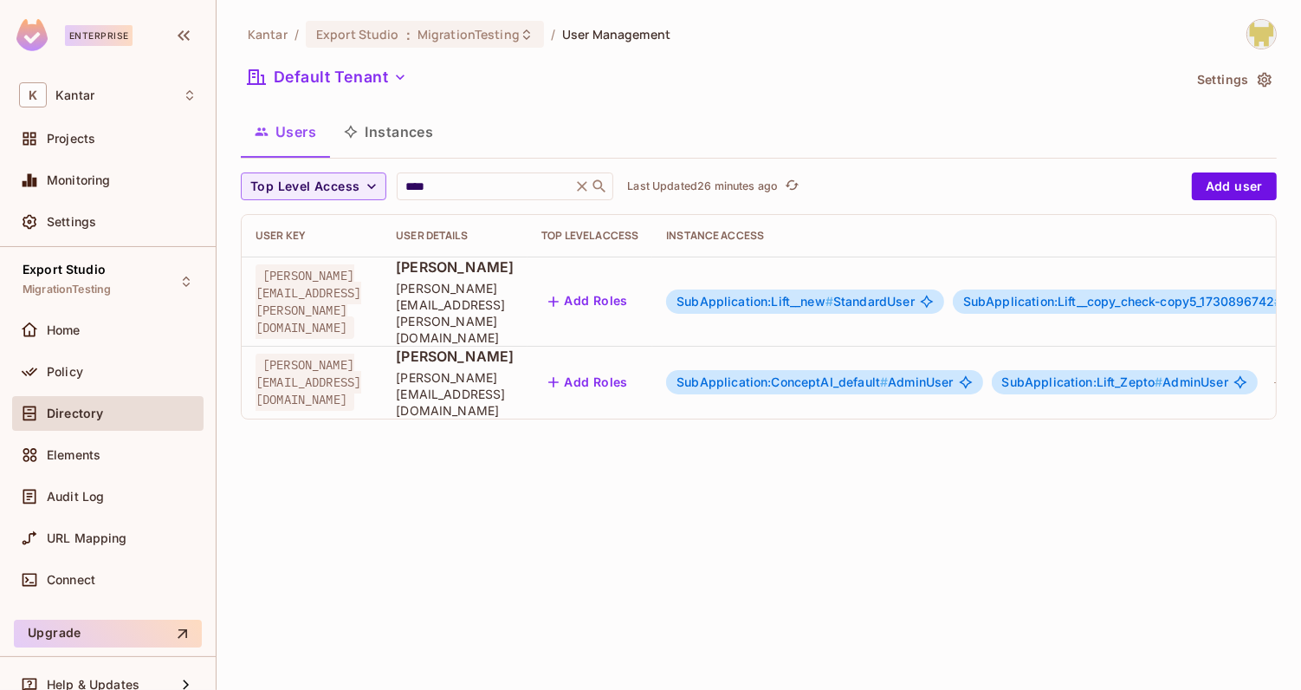
click at [431, 469] on div "Kantar / Export Studio : MigrationTesting / User Management Default Tenant Sett…" at bounding box center [759, 345] width 1085 height 690
